Goal: Task Accomplishment & Management: Use online tool/utility

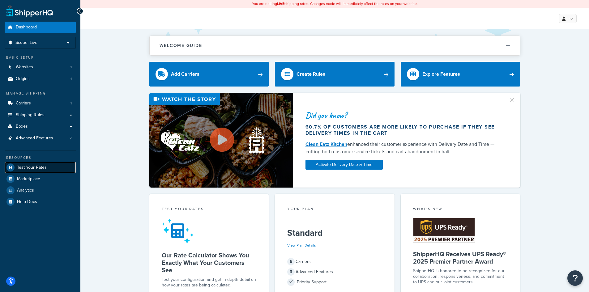
click at [24, 165] on span "Test Your Rates" at bounding box center [32, 167] width 30 height 5
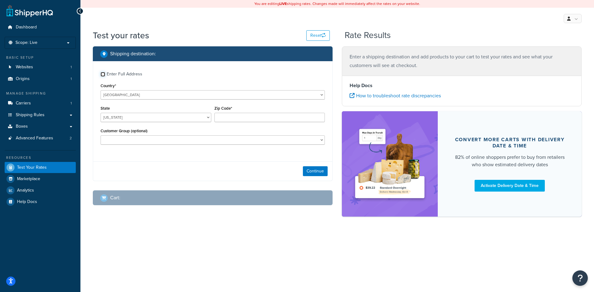
click at [103, 75] on input "Enter Full Address" at bounding box center [103, 74] width 5 height 5
checkbox input "true"
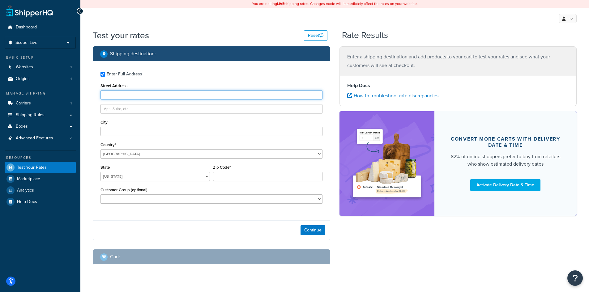
click at [131, 98] on input "Street Address" at bounding box center [212, 94] width 222 height 9
type input "[STREET_ADDRESS]"
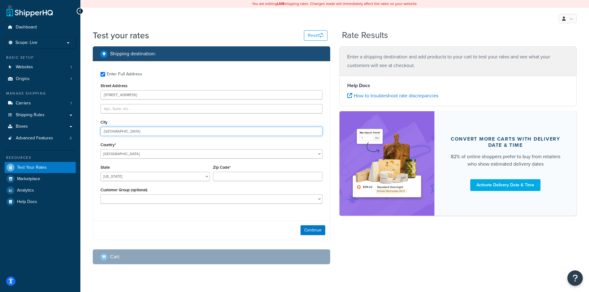
type input "[GEOGRAPHIC_DATA]"
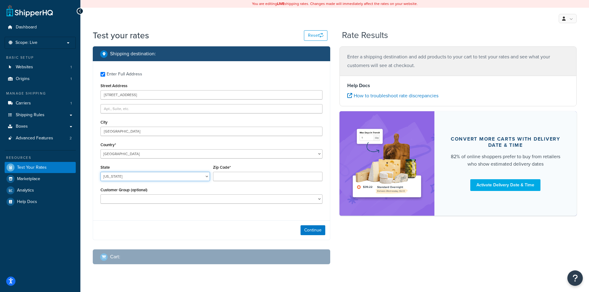
select select "WI"
type input "53005"
click at [319, 229] on button "Continue" at bounding box center [313, 230] width 25 height 10
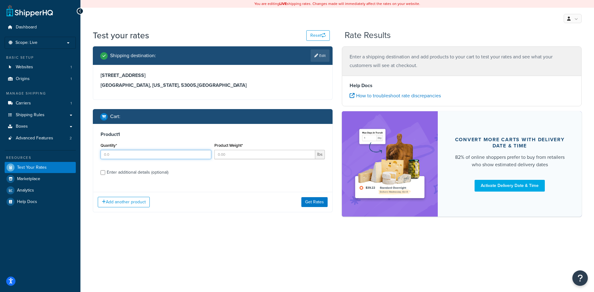
click at [118, 152] on input "Quantity*" at bounding box center [156, 154] width 111 height 9
type input "1"
click at [236, 155] on input "Product Weight*" at bounding box center [264, 154] width 101 height 9
type input "40"
click at [312, 204] on button "Get Rates" at bounding box center [314, 202] width 26 height 10
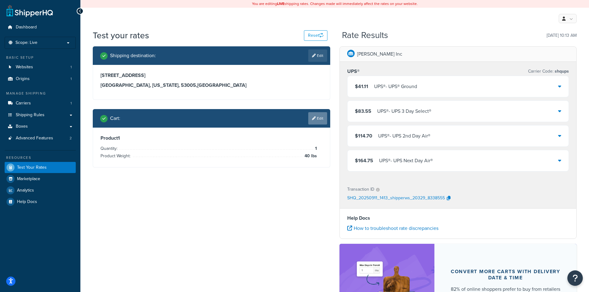
click at [322, 121] on link "Edit" at bounding box center [317, 118] width 19 height 12
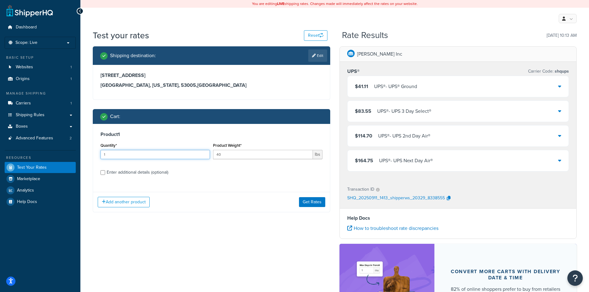
drag, startPoint x: 103, startPoint y: 154, endPoint x: 76, endPoint y: 156, distance: 27.0
click at [77, 156] on div "Dashboard Scope: Live Basic Setup Websites 1 Origins 1 Manage Shipping Carriers…" at bounding box center [294, 193] width 589 height 386
type input "4"
drag, startPoint x: 243, startPoint y: 155, endPoint x: 181, endPoint y: 153, distance: 62.2
click at [181, 153] on div "Quantity* 4 Product Weight* 40 lbs" at bounding box center [211, 152] width 225 height 23
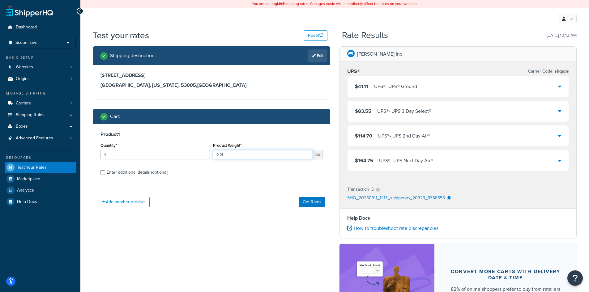
type input "0.01"
click at [102, 174] on input "Enter additional details (optional)" at bounding box center [103, 172] width 5 height 5
checkbox input "true"
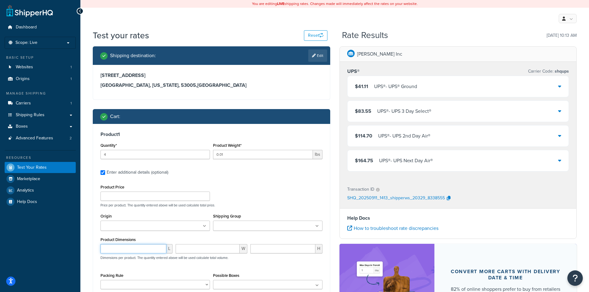
click at [113, 253] on input "number" at bounding box center [134, 248] width 66 height 9
type input "1.5"
type input "0.55"
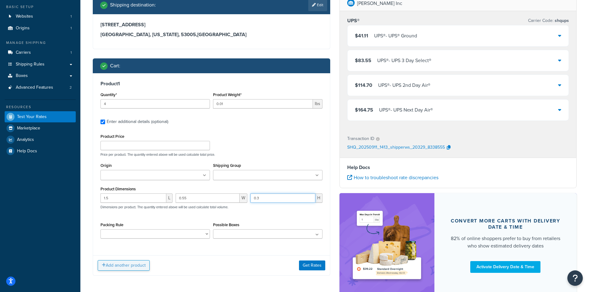
scroll to position [62, 0]
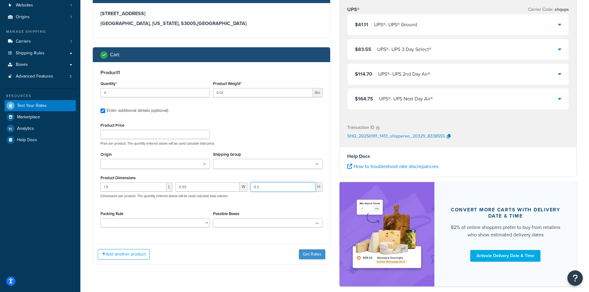
type input "0.3"
click at [316, 254] on button "Get Rates" at bounding box center [312, 255] width 26 height 10
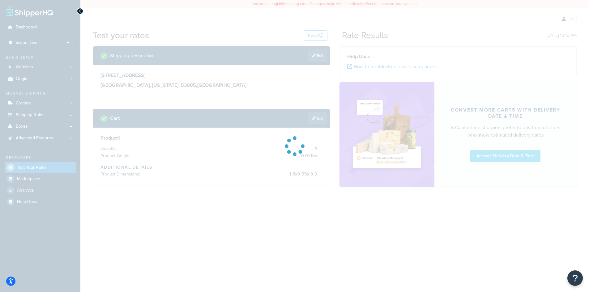
scroll to position [0, 0]
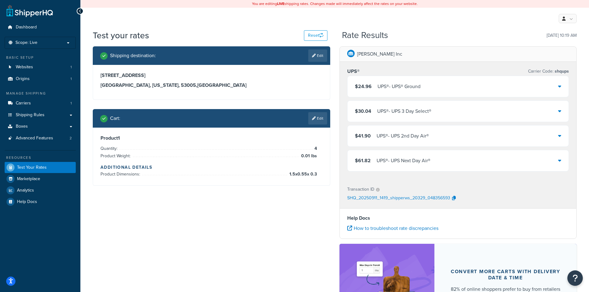
click at [534, 81] on div "$24.96 UPS® - UPS® Ground" at bounding box center [458, 86] width 221 height 21
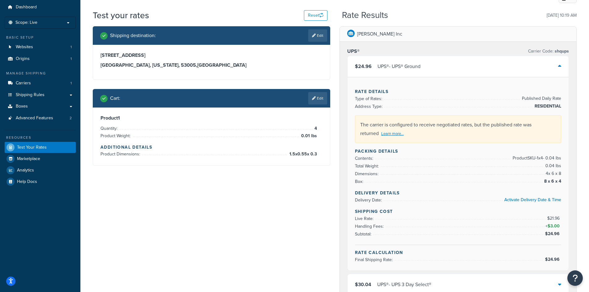
scroll to position [31, 0]
